Goal: Task Accomplishment & Management: Manage account settings

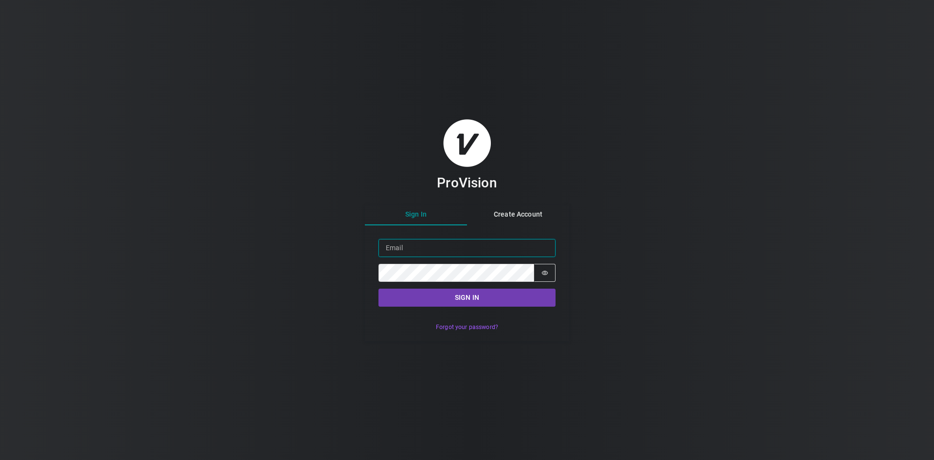
type input "[PERSON_NAME][EMAIL_ADDRESS][DOMAIN_NAME]"
click at [469, 292] on button "Sign in" at bounding box center [466, 297] width 177 height 18
type input "[PERSON_NAME][EMAIL_ADDRESS][DOMAIN_NAME]"
click at [479, 292] on button "Sign in" at bounding box center [466, 297] width 177 height 18
